Goal: Task Accomplishment & Management: Manage account settings

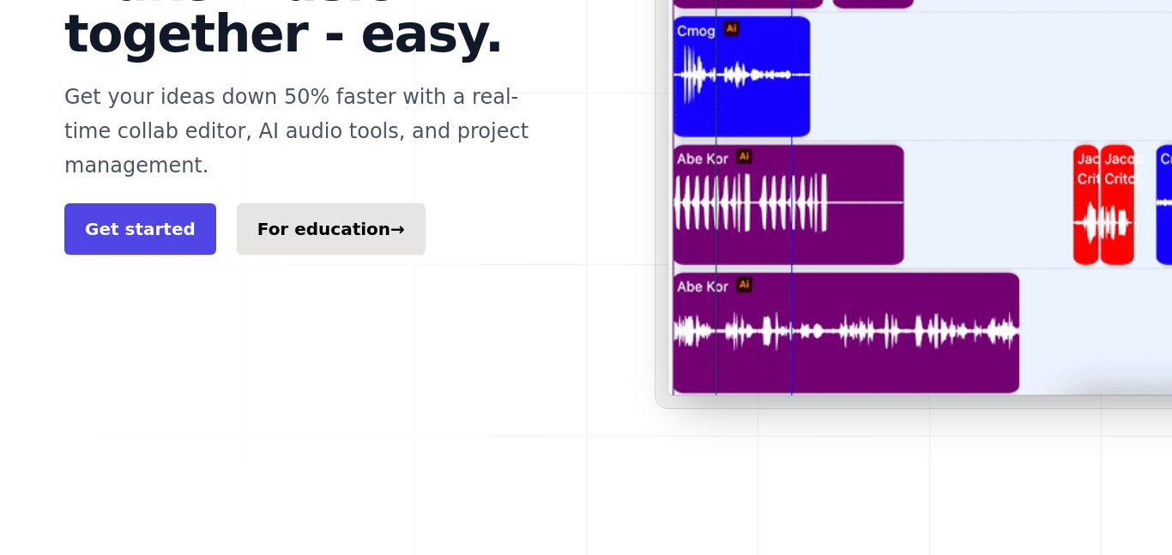
scroll to position [423, 0]
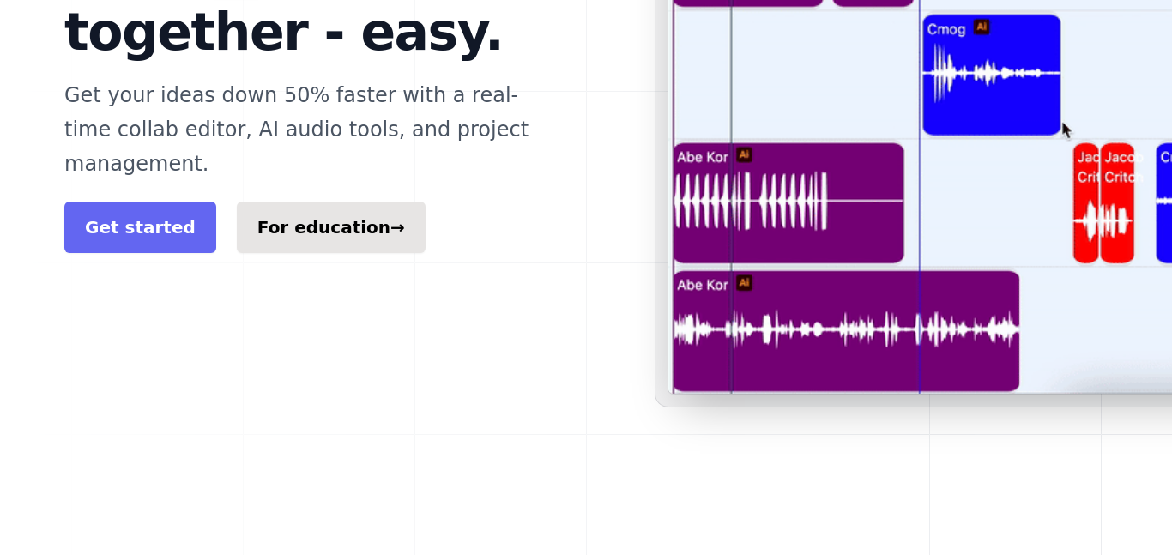
click at [176, 202] on link "Get started" at bounding box center [140, 227] width 152 height 51
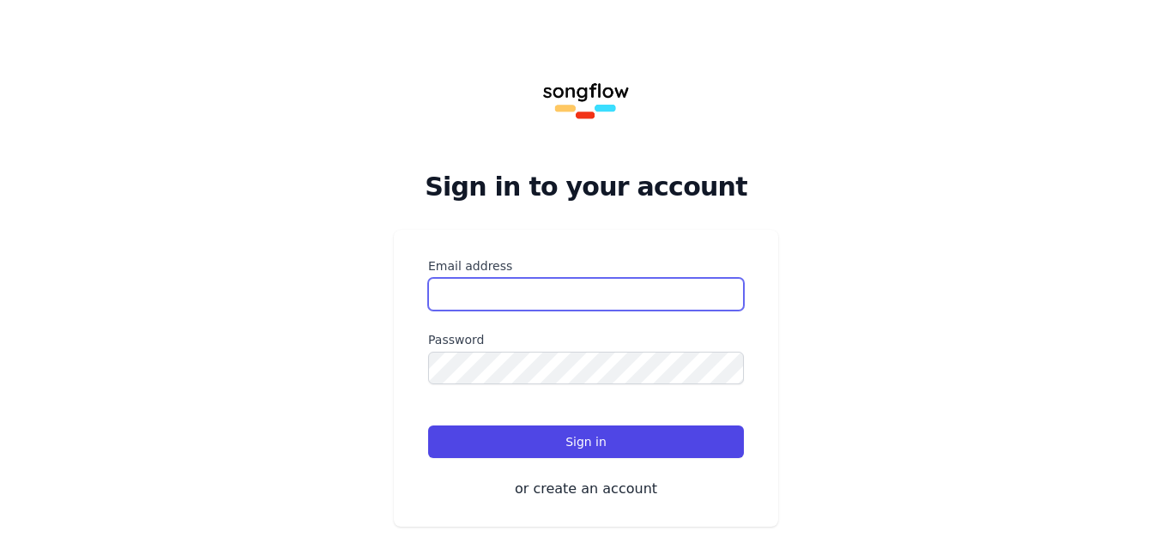
click at [511, 295] on input "Email address" at bounding box center [586, 294] width 316 height 33
type input "**********"
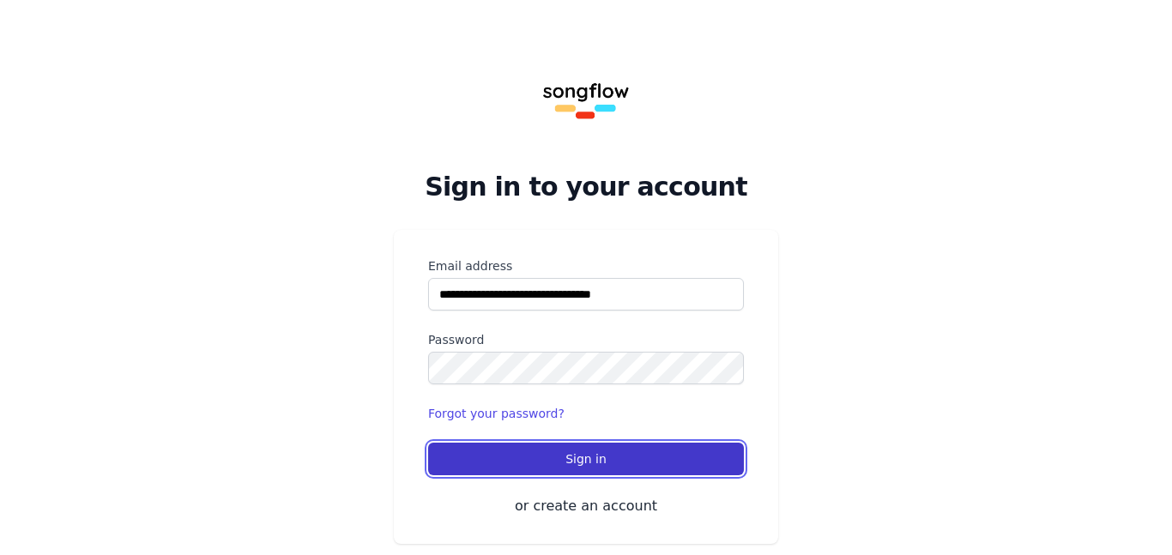
click at [684, 465] on button "Sign in" at bounding box center [586, 459] width 316 height 33
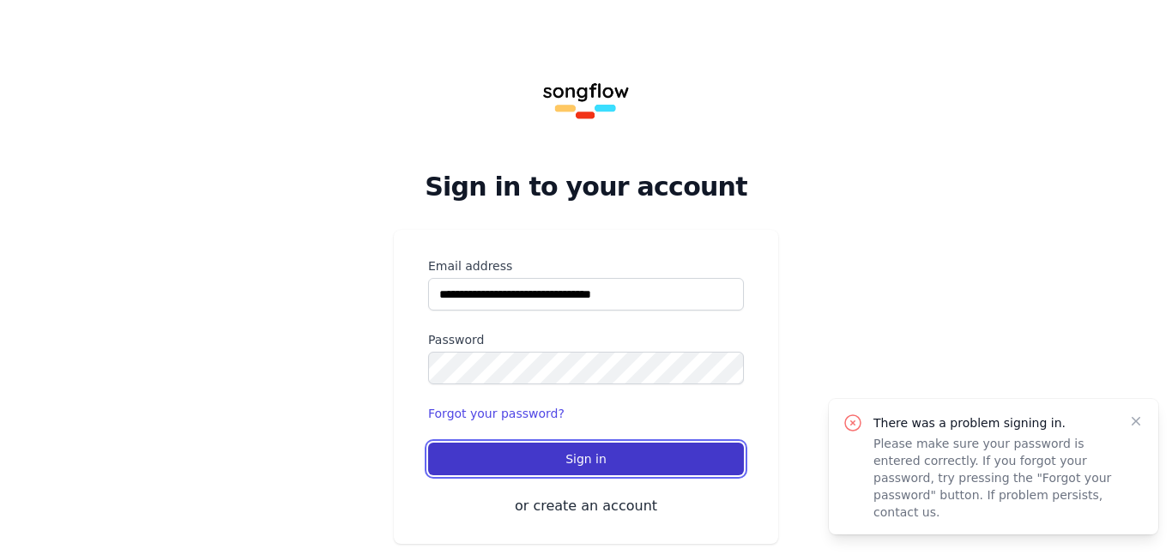
click at [590, 444] on button "Sign in" at bounding box center [586, 459] width 316 height 33
click at [631, 444] on button "Sign in" at bounding box center [586, 459] width 316 height 33
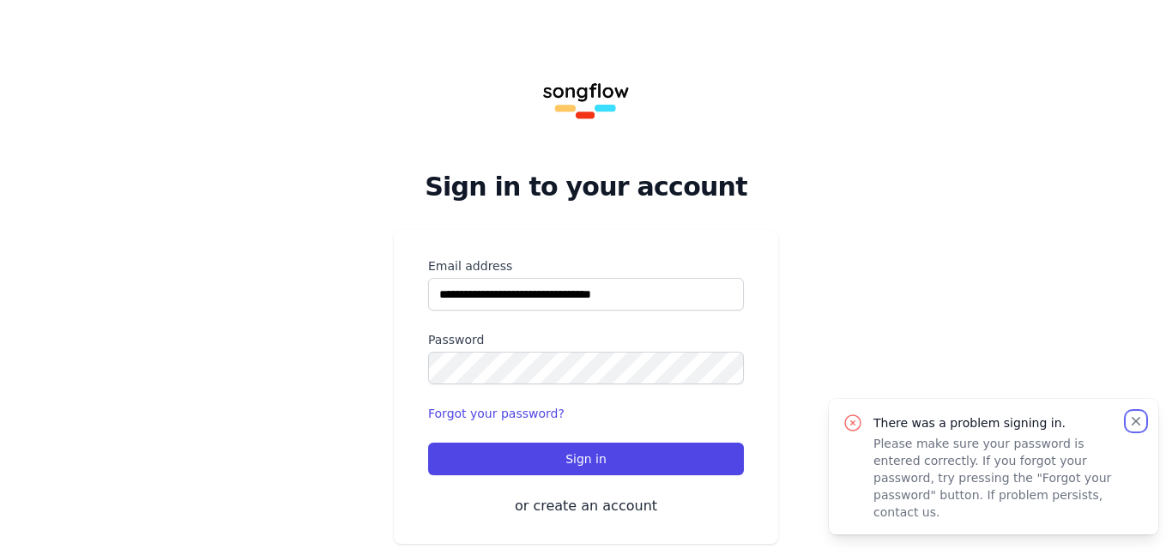
click at [1140, 430] on icon "button" at bounding box center [1135, 421] width 17 height 17
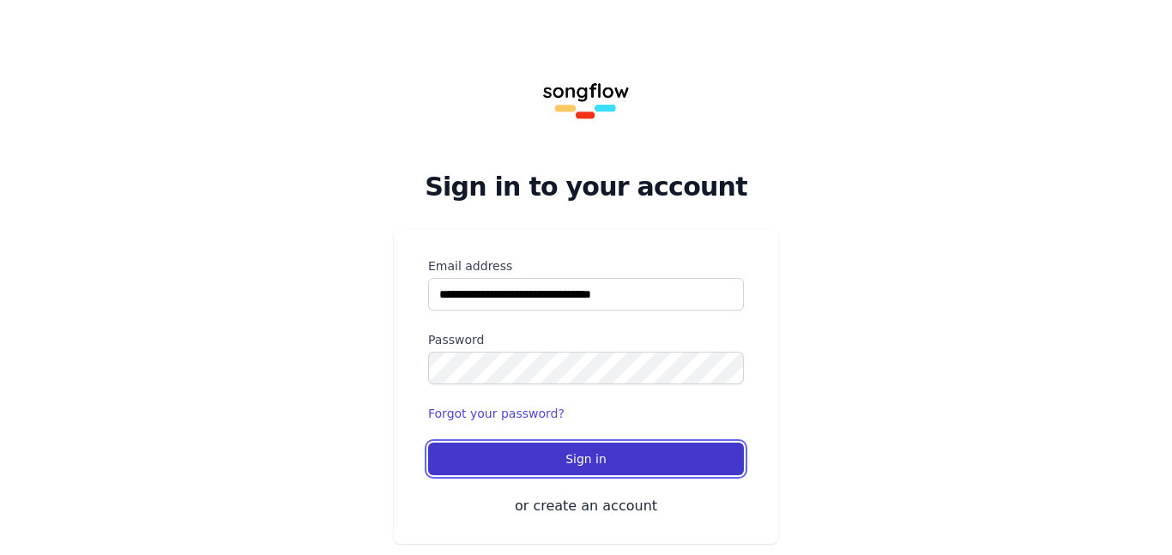
click at [669, 451] on button "Sign in" at bounding box center [586, 459] width 316 height 33
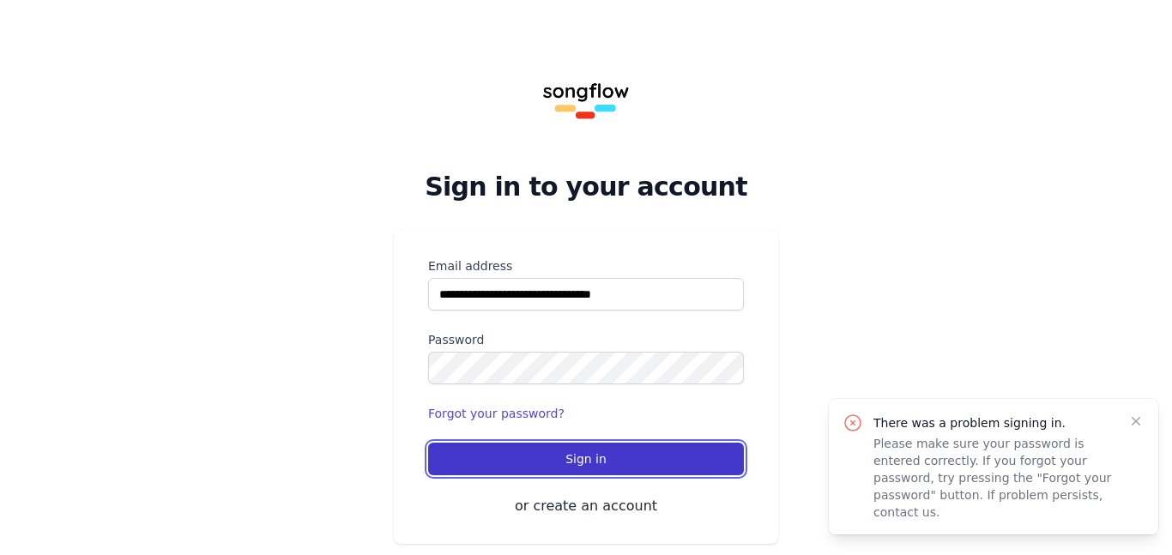
scroll to position [29, 0]
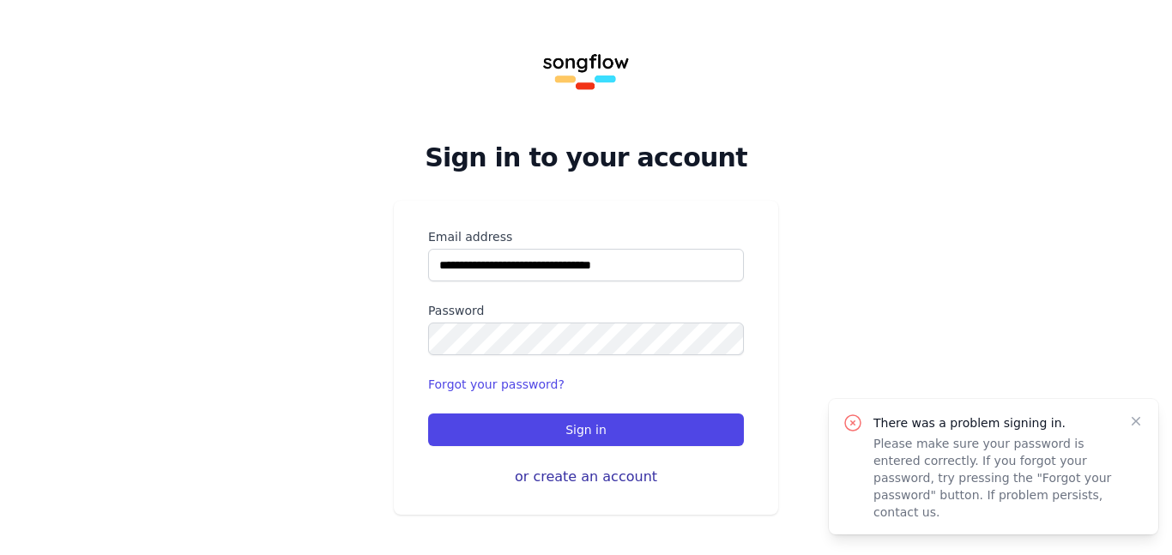
click at [626, 470] on button "or create an account" at bounding box center [586, 477] width 316 height 21
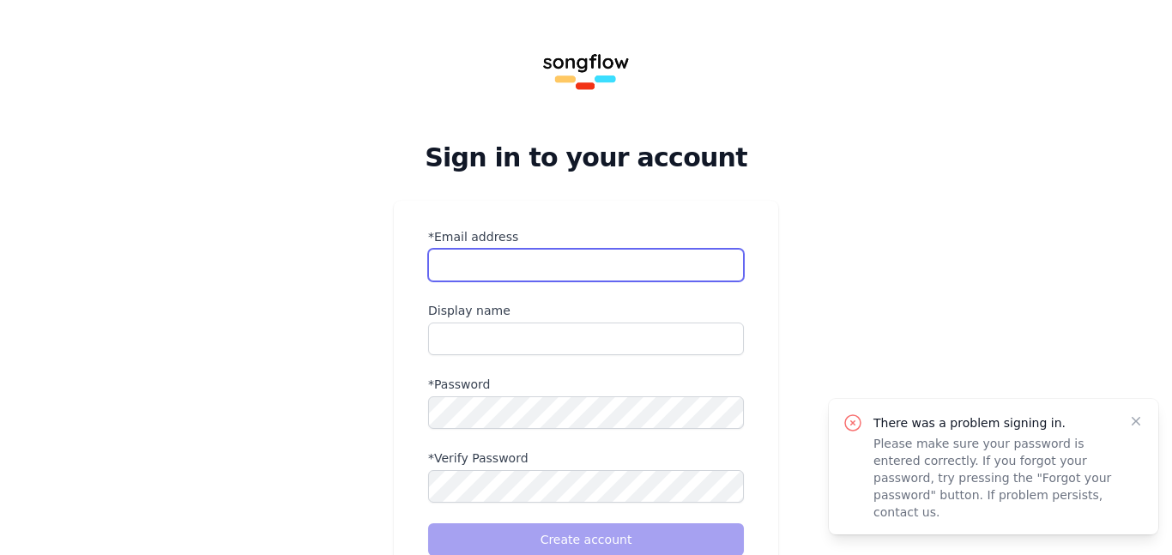
click at [576, 256] on input "*Email address" at bounding box center [586, 265] width 316 height 33
type input "**********"
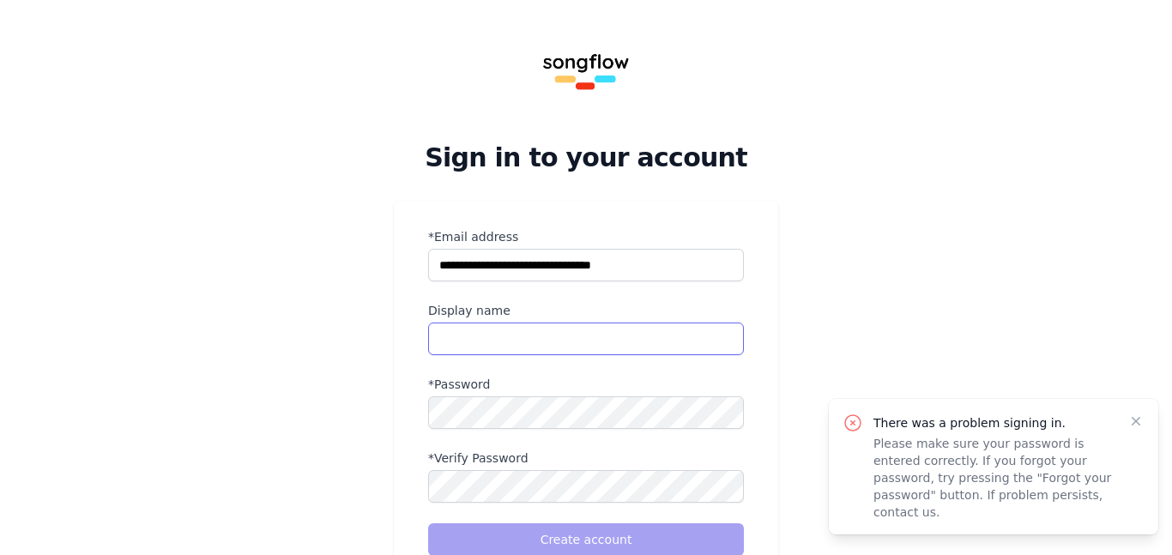
click at [571, 344] on input "name" at bounding box center [586, 339] width 316 height 33
click at [521, 337] on input "name" at bounding box center [586, 339] width 316 height 33
type input "**********"
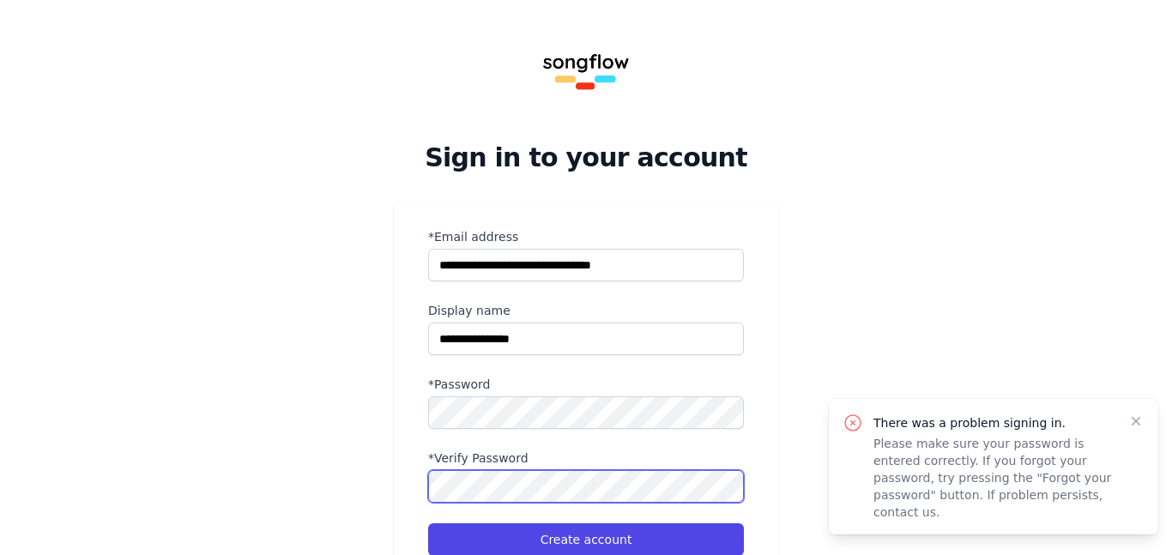
click at [428, 523] on button "Create account" at bounding box center [586, 539] width 316 height 33
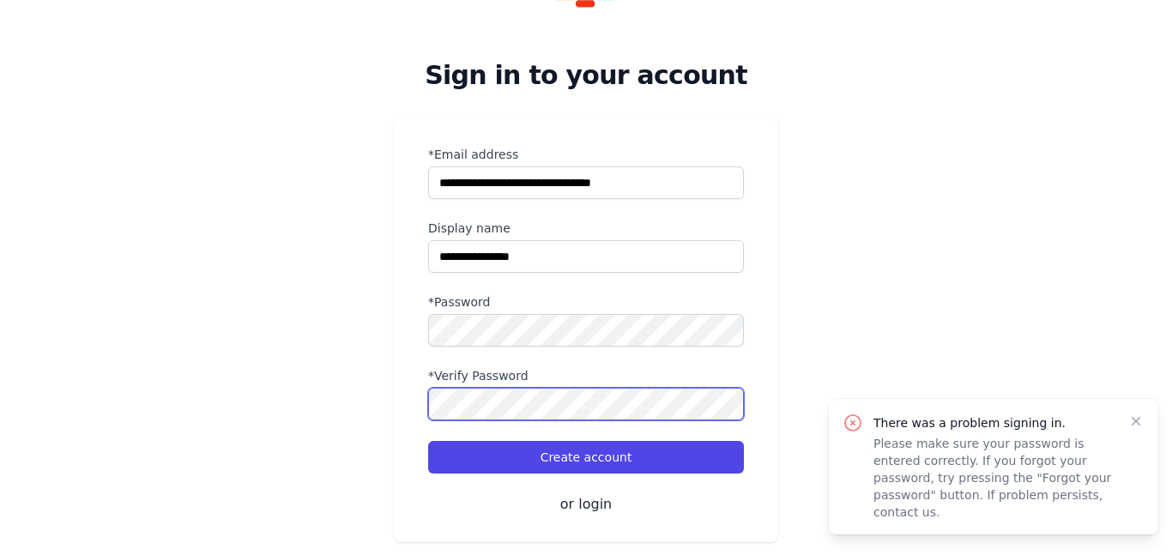
scroll to position [122, 0]
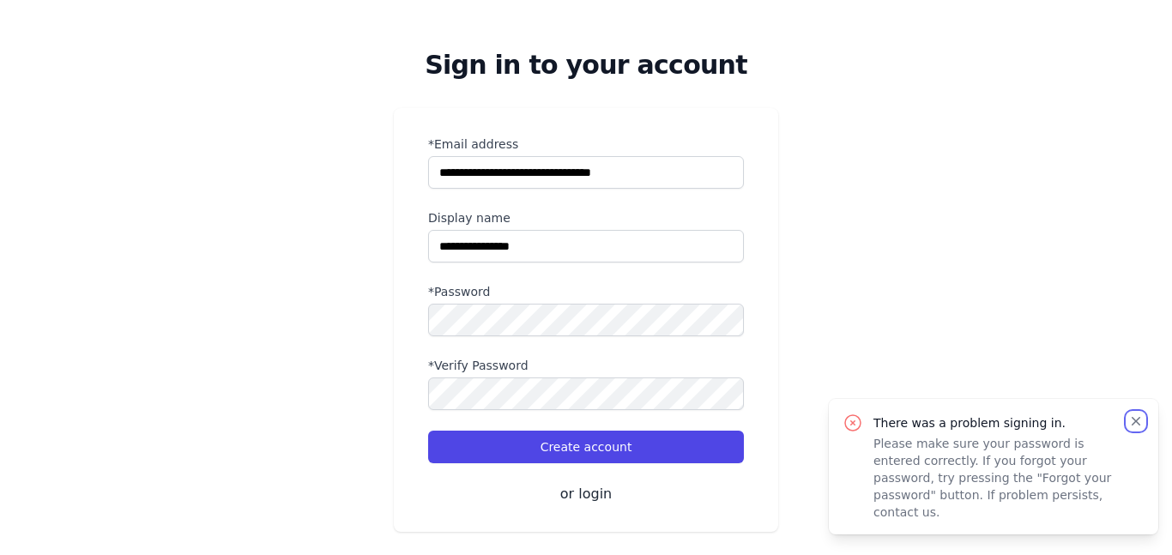
click at [1138, 430] on icon "button" at bounding box center [1135, 421] width 17 height 17
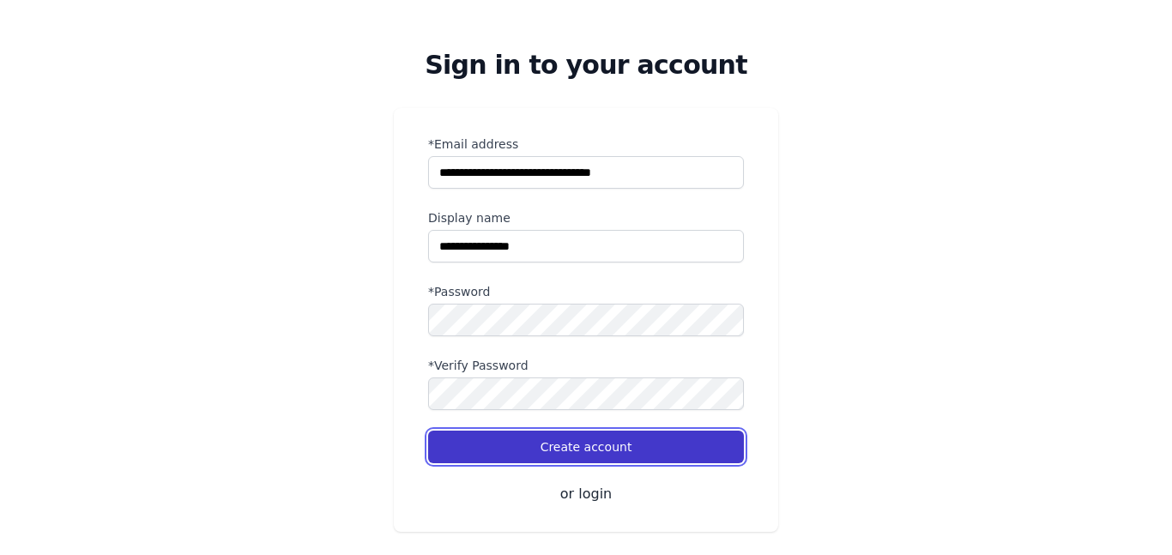
click at [678, 443] on button "Create account" at bounding box center [586, 447] width 316 height 33
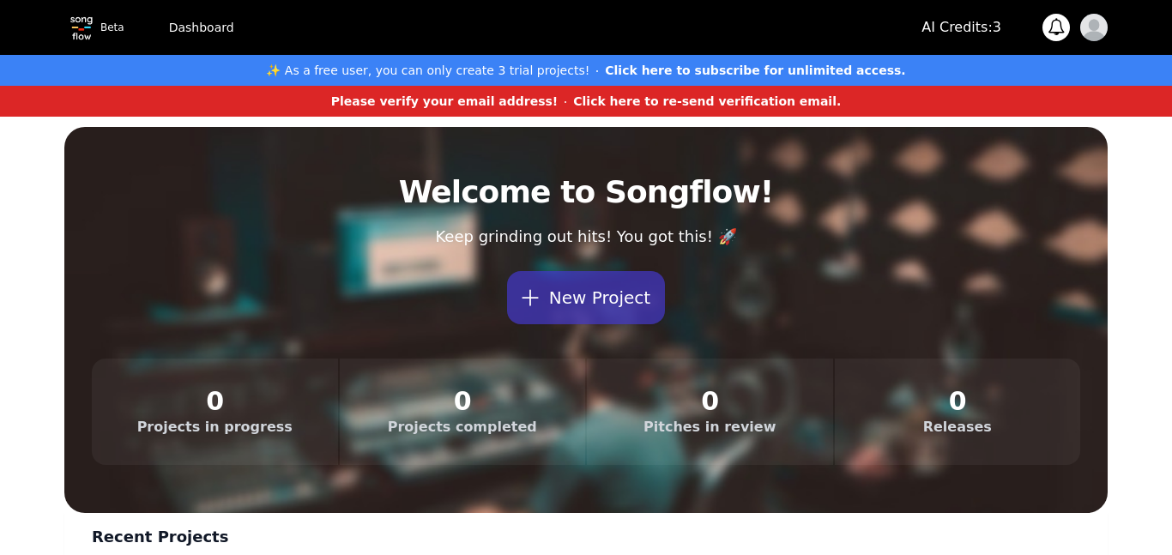
click at [704, 106] on strong "Click here to re-send verification email." at bounding box center [707, 101] width 268 height 14
click at [701, 103] on strong "Click here to re-send verification email." at bounding box center [707, 101] width 268 height 14
click at [595, 97] on strong "Click here to re-send verification email." at bounding box center [707, 101] width 268 height 14
click at [1098, 24] on img "button" at bounding box center [1093, 27] width 27 height 27
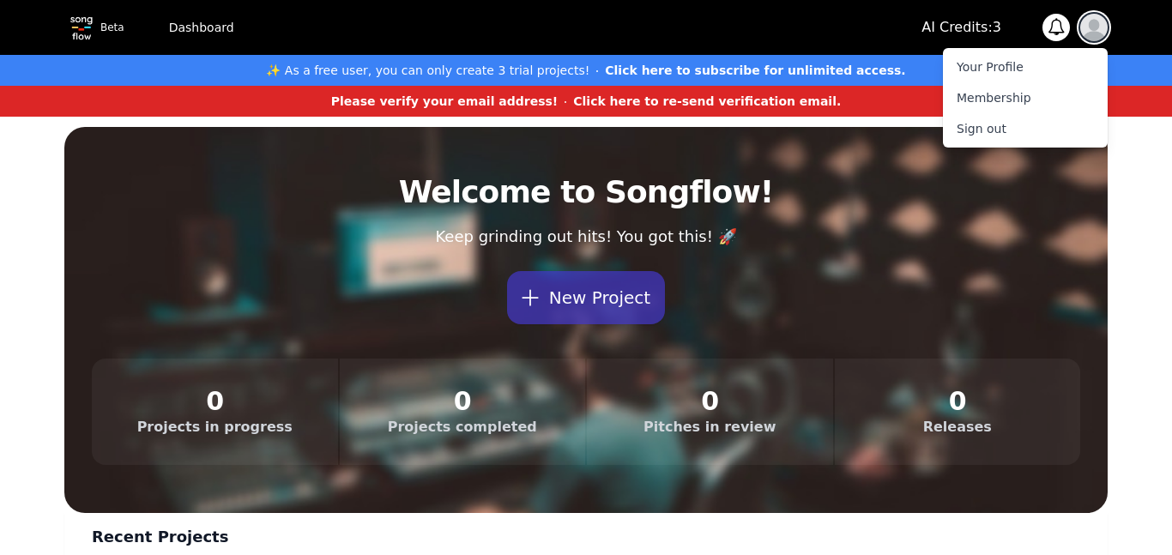
click at [1098, 24] on img "button" at bounding box center [1093, 27] width 27 height 27
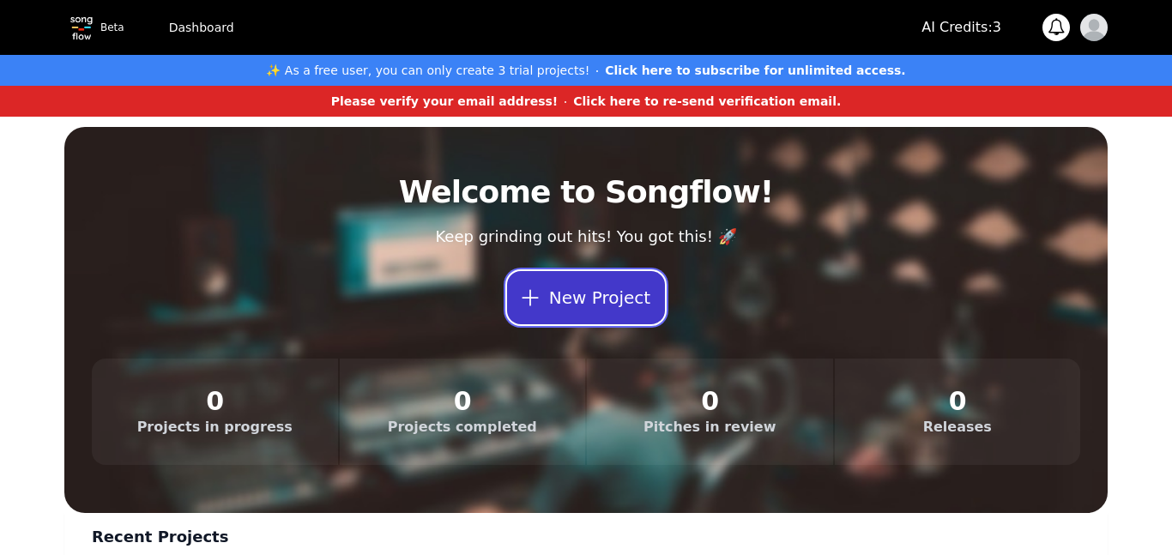
click at [579, 294] on button "New Project" at bounding box center [586, 297] width 158 height 53
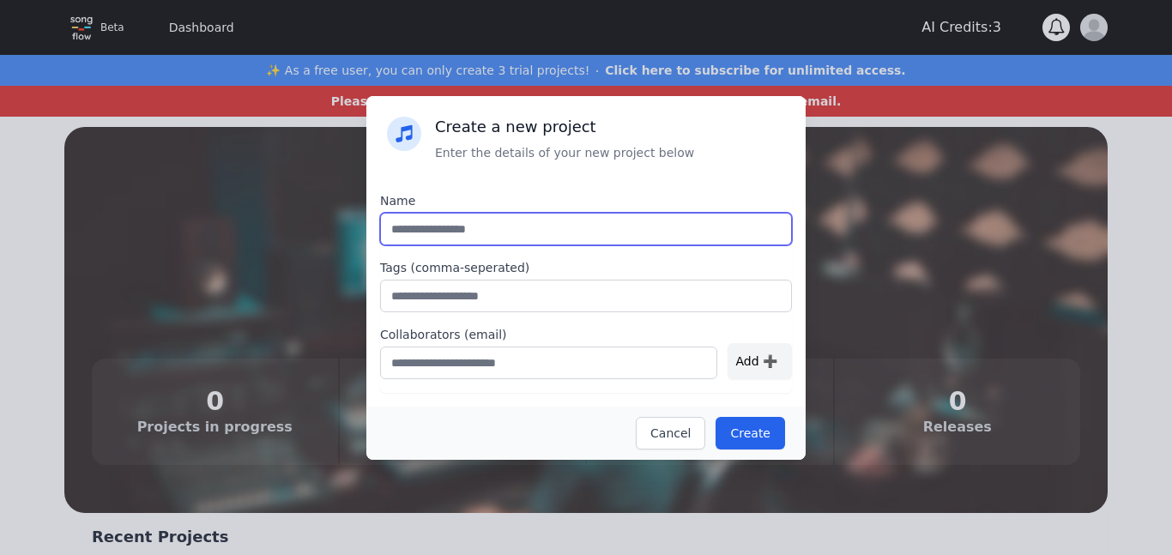
click at [561, 232] on input "text" at bounding box center [586, 229] width 412 height 33
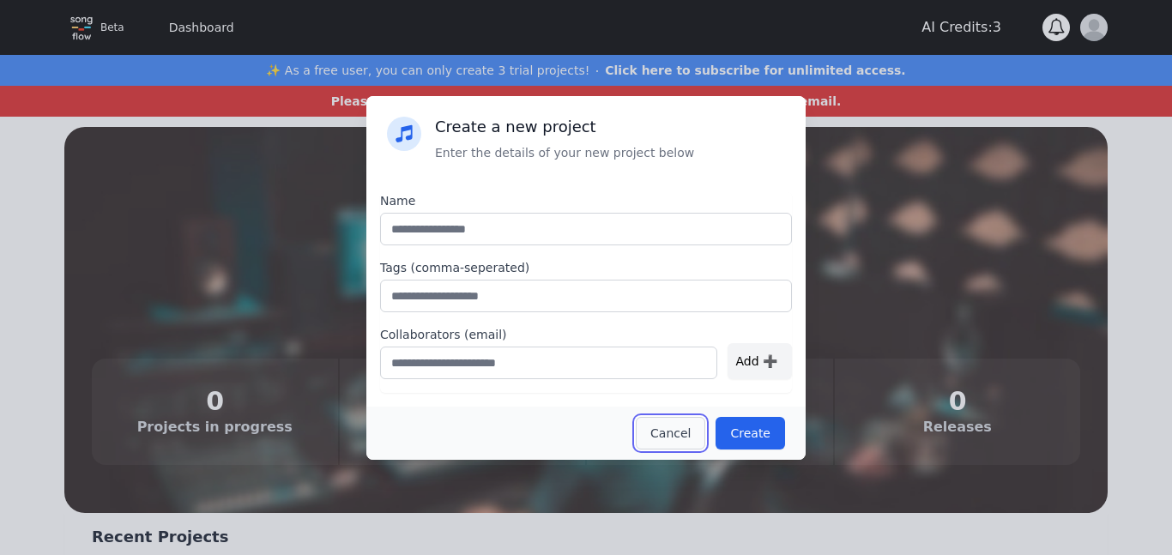
click at [679, 424] on button "Cancel" at bounding box center [670, 433] width 69 height 33
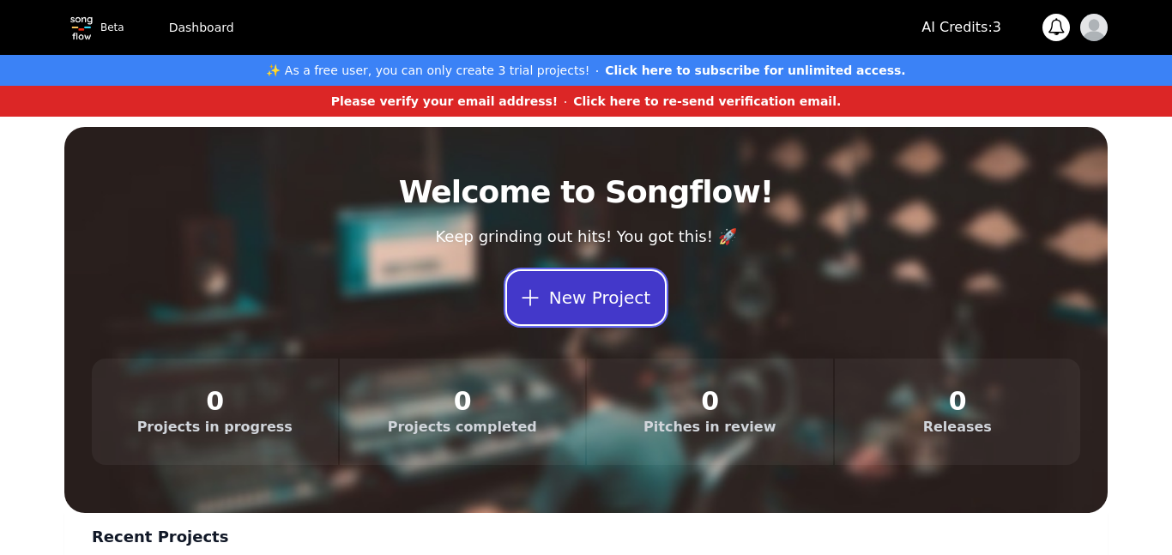
click at [560, 309] on button "New Project" at bounding box center [586, 297] width 158 height 53
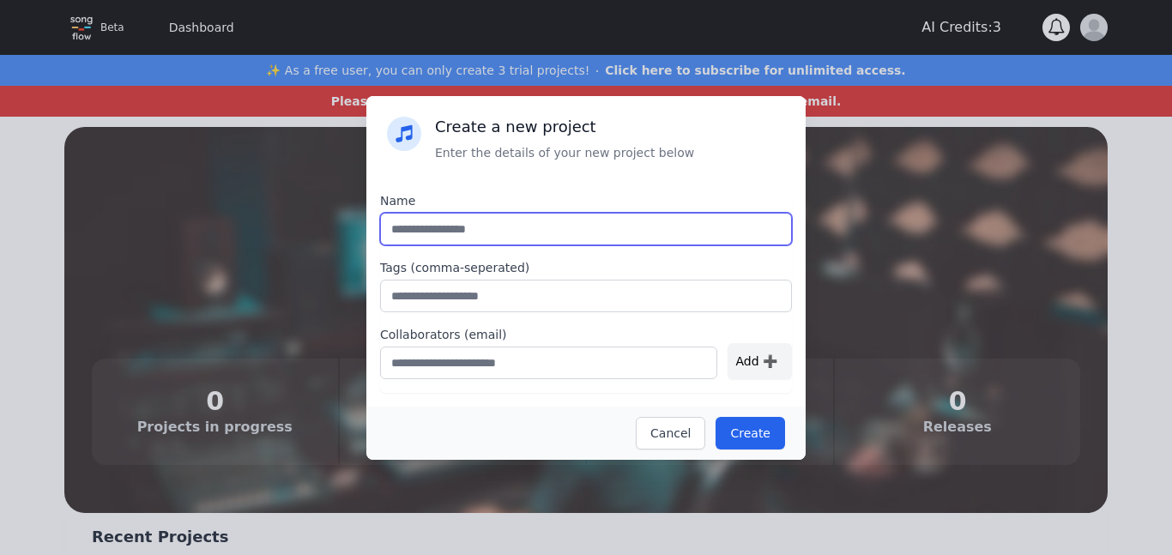
click at [541, 237] on input "text" at bounding box center [586, 229] width 412 height 33
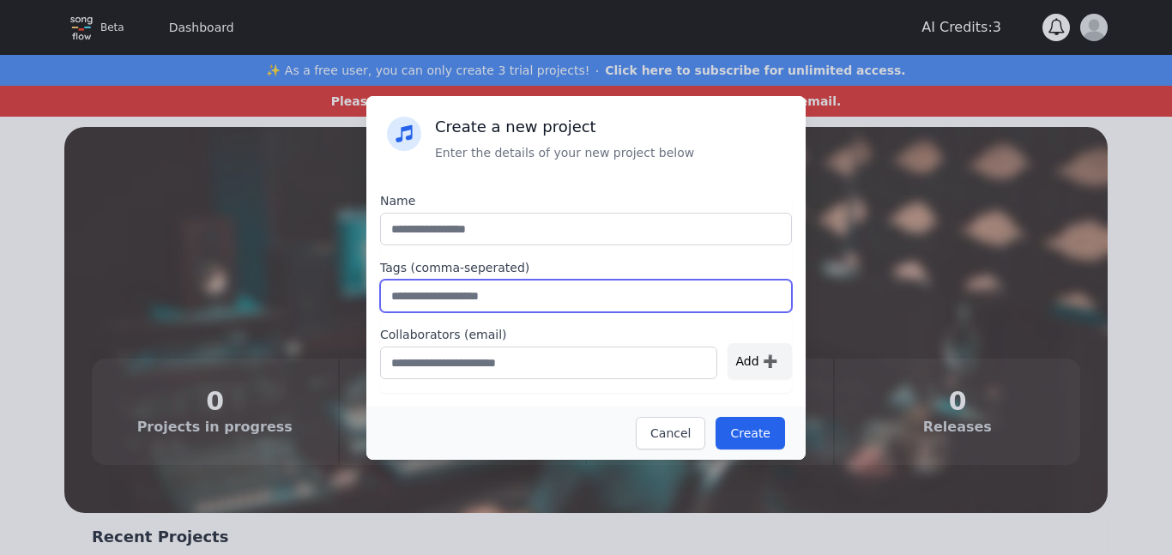
click at [572, 295] on input "text" at bounding box center [586, 296] width 412 height 33
type input "*****"
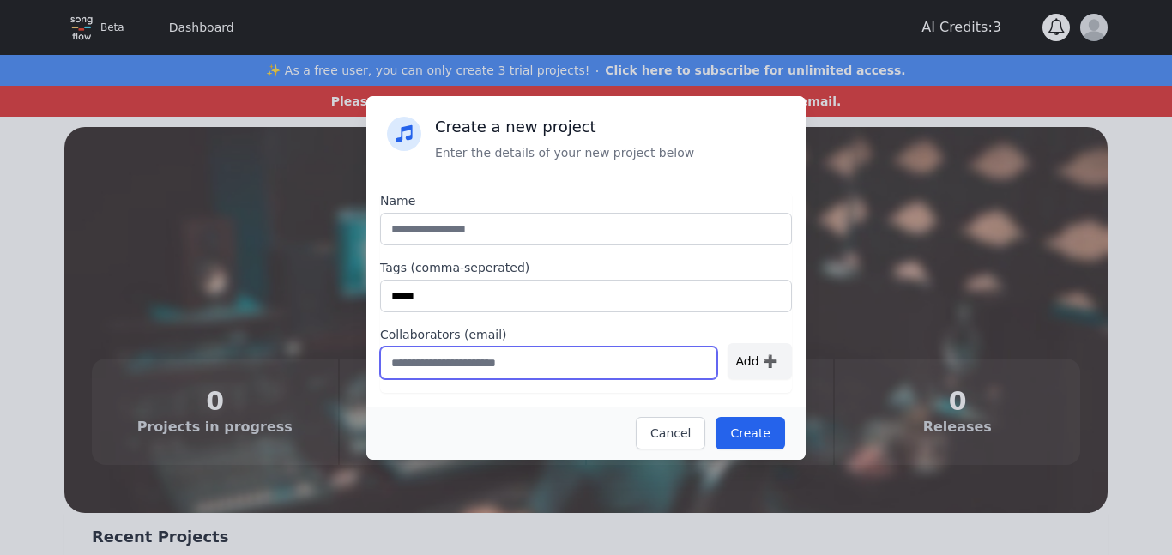
click at [497, 351] on input "text" at bounding box center [548, 363] width 337 height 33
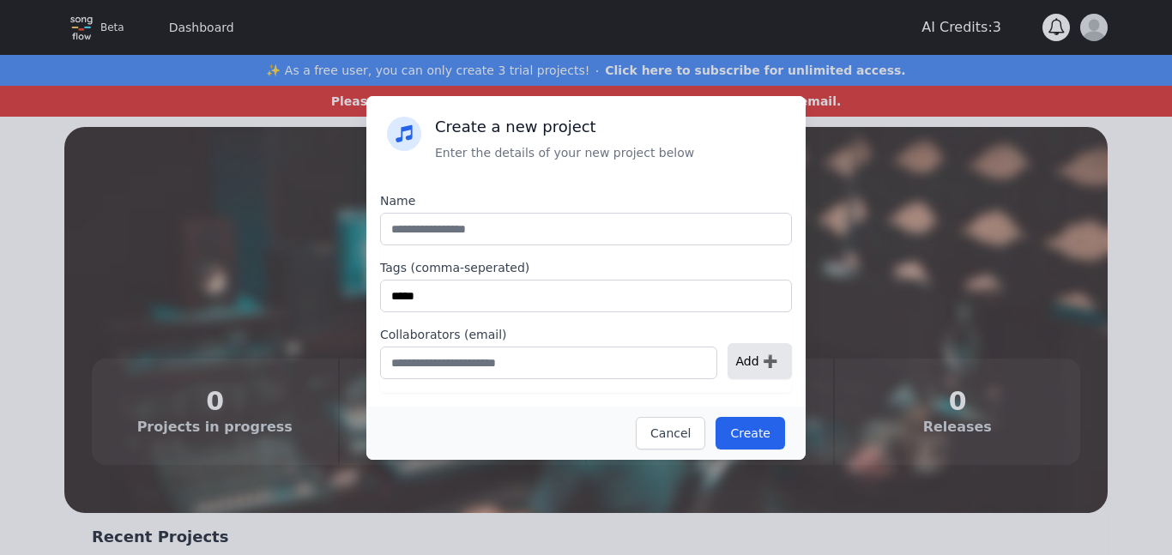
click at [749, 369] on div "Add ➕" at bounding box center [759, 361] width 64 height 36
click at [765, 368] on div "Add ➕" at bounding box center [759, 361] width 64 height 36
click at [738, 435] on button "Create" at bounding box center [749, 433] width 69 height 33
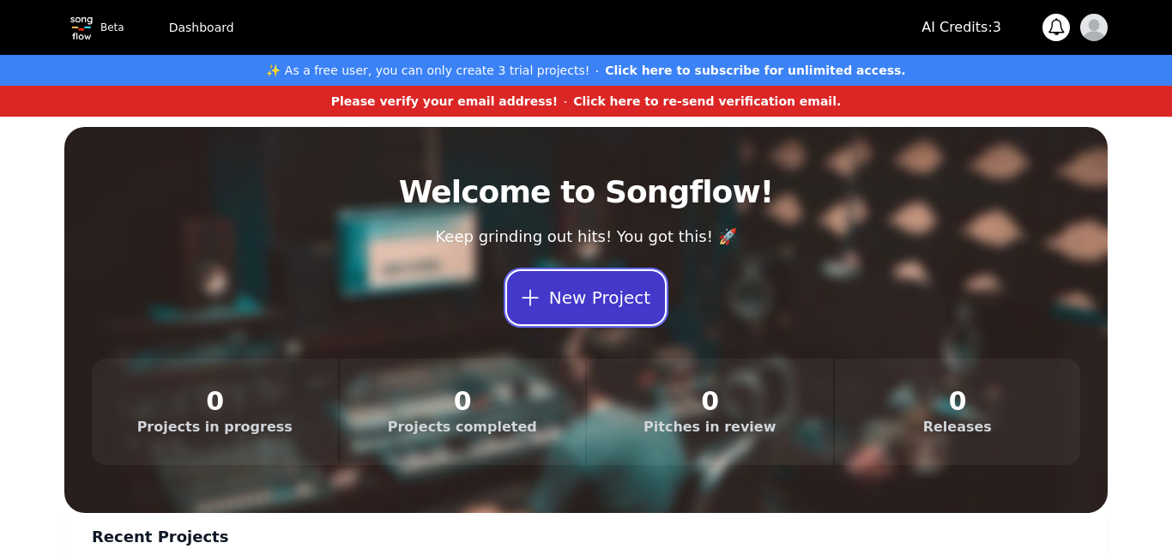
click at [633, 291] on button "New Project" at bounding box center [586, 297] width 158 height 53
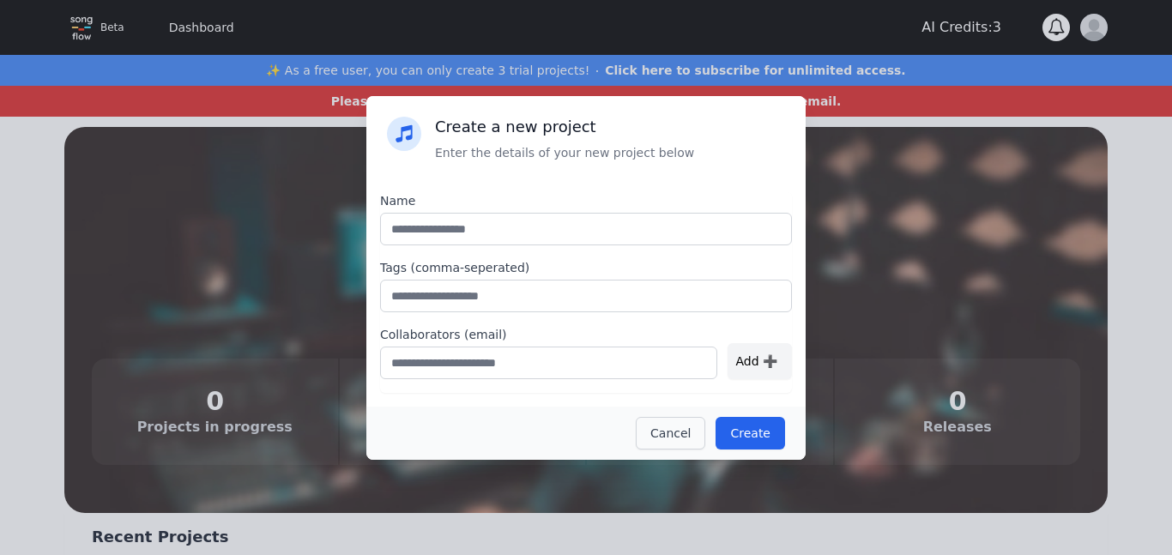
click at [662, 427] on button "Cancel" at bounding box center [670, 433] width 69 height 33
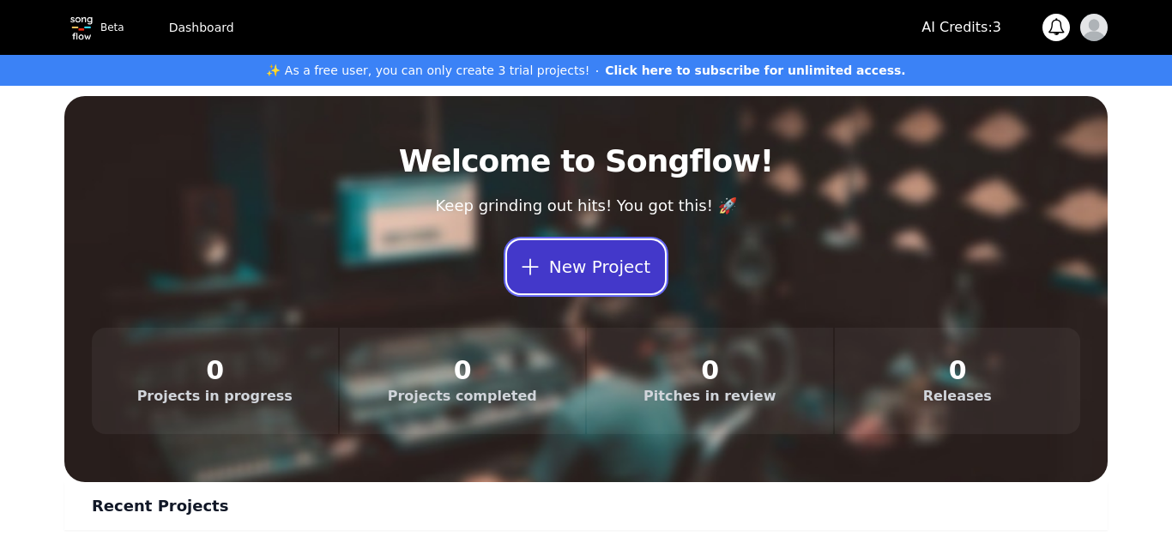
click at [587, 248] on button "New Project" at bounding box center [586, 266] width 158 height 53
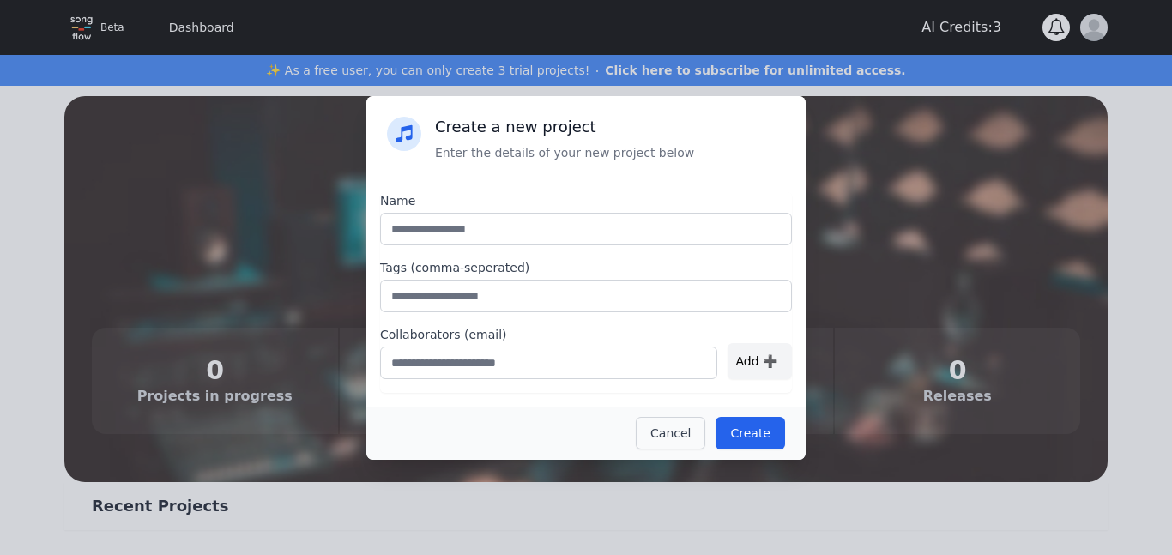
click at [672, 437] on button "Cancel" at bounding box center [670, 433] width 69 height 33
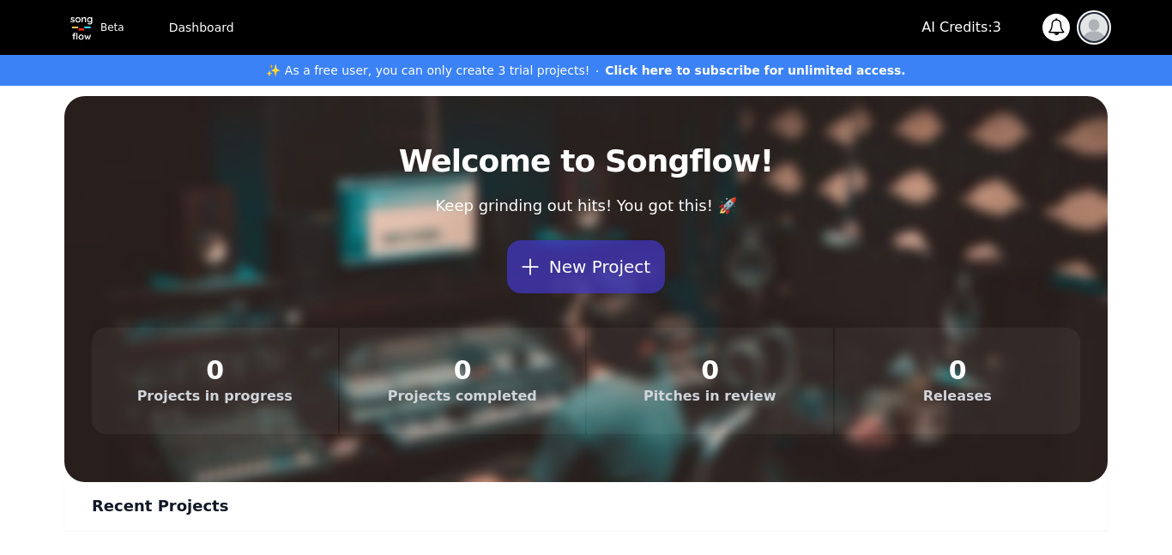
click at [1088, 28] on img "button" at bounding box center [1093, 27] width 27 height 27
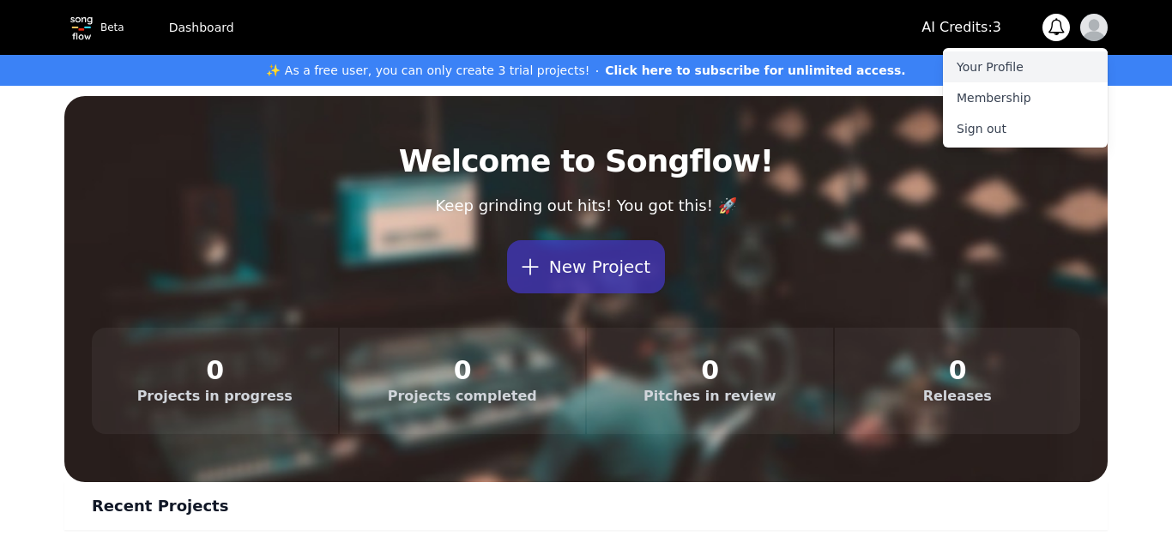
click at [1064, 62] on link "Your Profile" at bounding box center [1025, 66] width 165 height 31
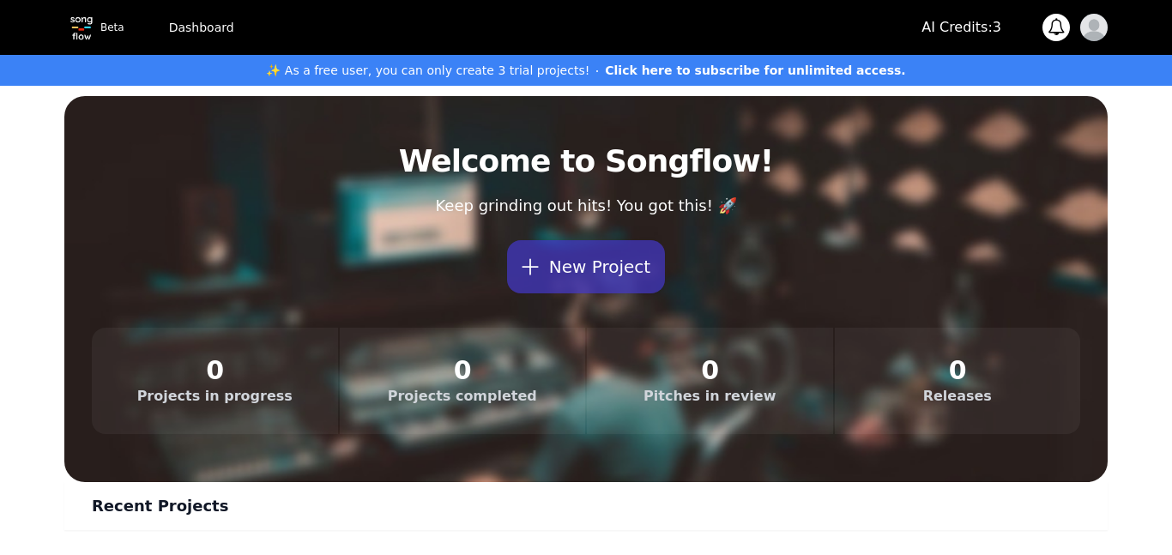
click at [1105, 34] on div "Open user menu" at bounding box center [1093, 27] width 27 height 27
click at [1099, 30] on img "button" at bounding box center [1093, 27] width 27 height 27
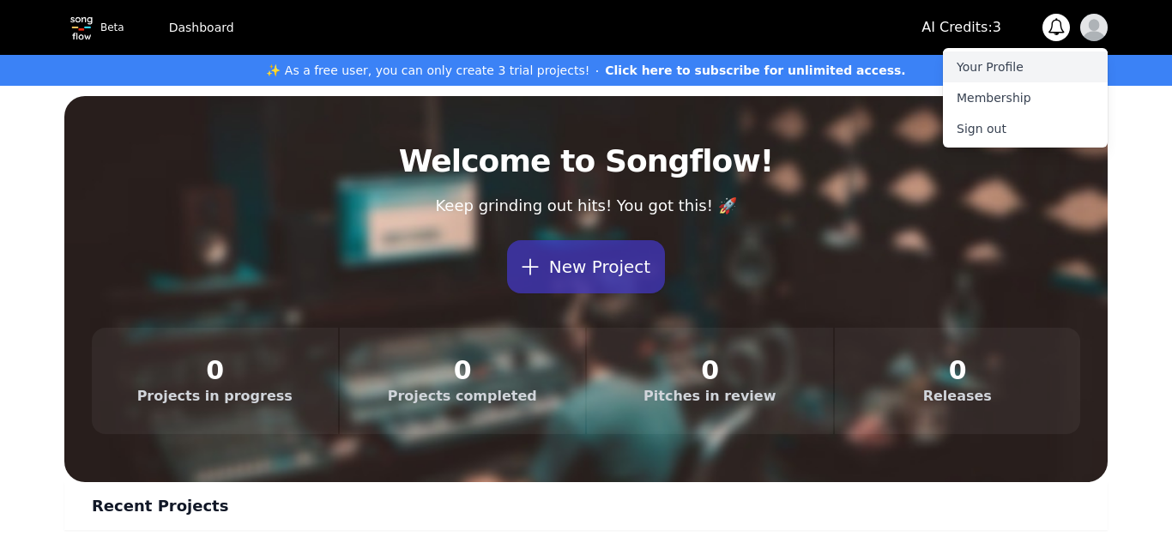
click at [1046, 58] on link "Your Profile" at bounding box center [1025, 66] width 165 height 31
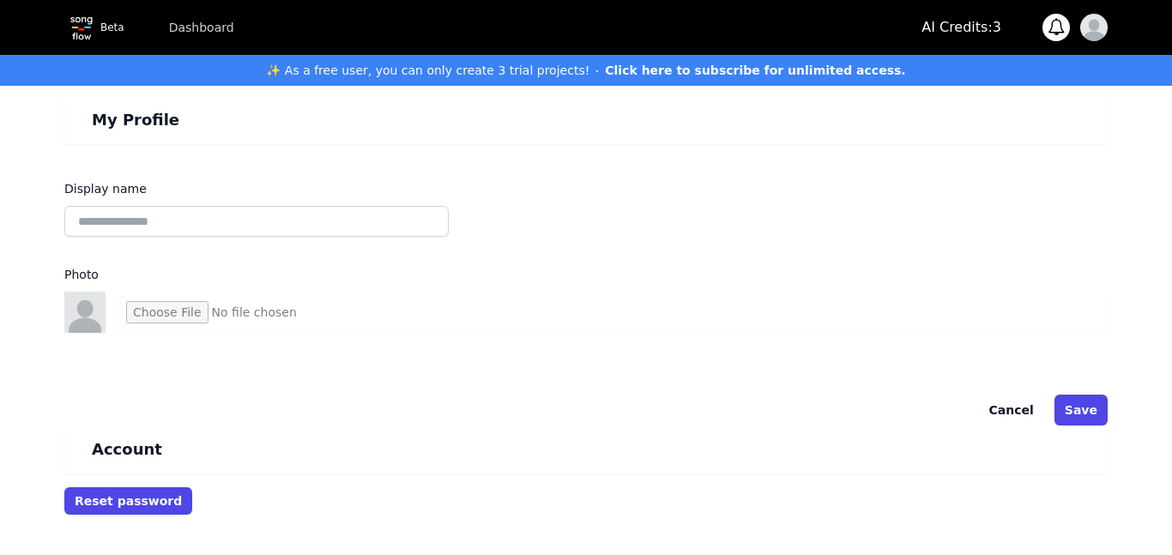
click at [147, 310] on input "file" at bounding box center [612, 312] width 992 height 36
type input "**********"
click at [1088, 406] on button "Save" at bounding box center [1080, 410] width 53 height 31
click at [1066, 412] on button "Save" at bounding box center [1080, 410] width 53 height 31
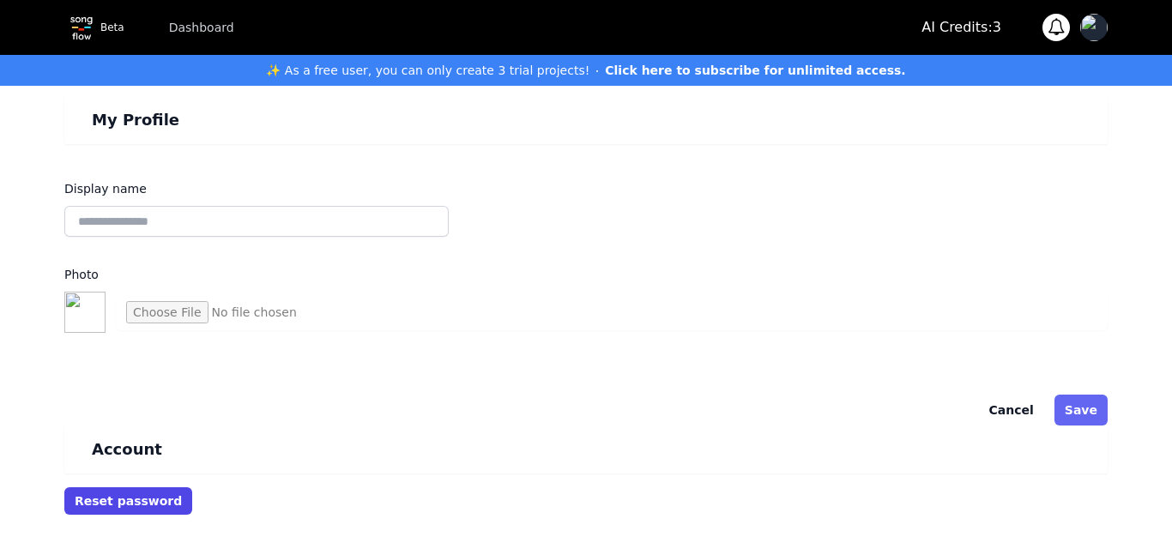
click at [1066, 412] on button "Save" at bounding box center [1080, 410] width 53 height 31
click at [267, 314] on input "file" at bounding box center [612, 312] width 992 height 36
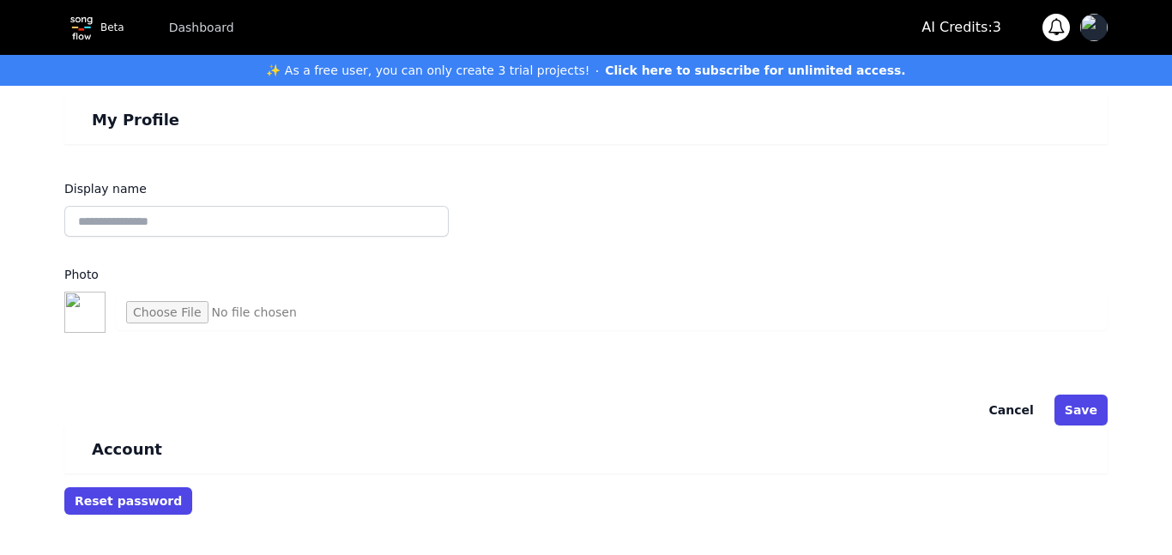
click at [982, 29] on p "AI Credits: 3" at bounding box center [961, 27] width 80 height 21
click at [1105, 400] on button "Save" at bounding box center [1080, 410] width 53 height 31
